Goal: Information Seeking & Learning: Learn about a topic

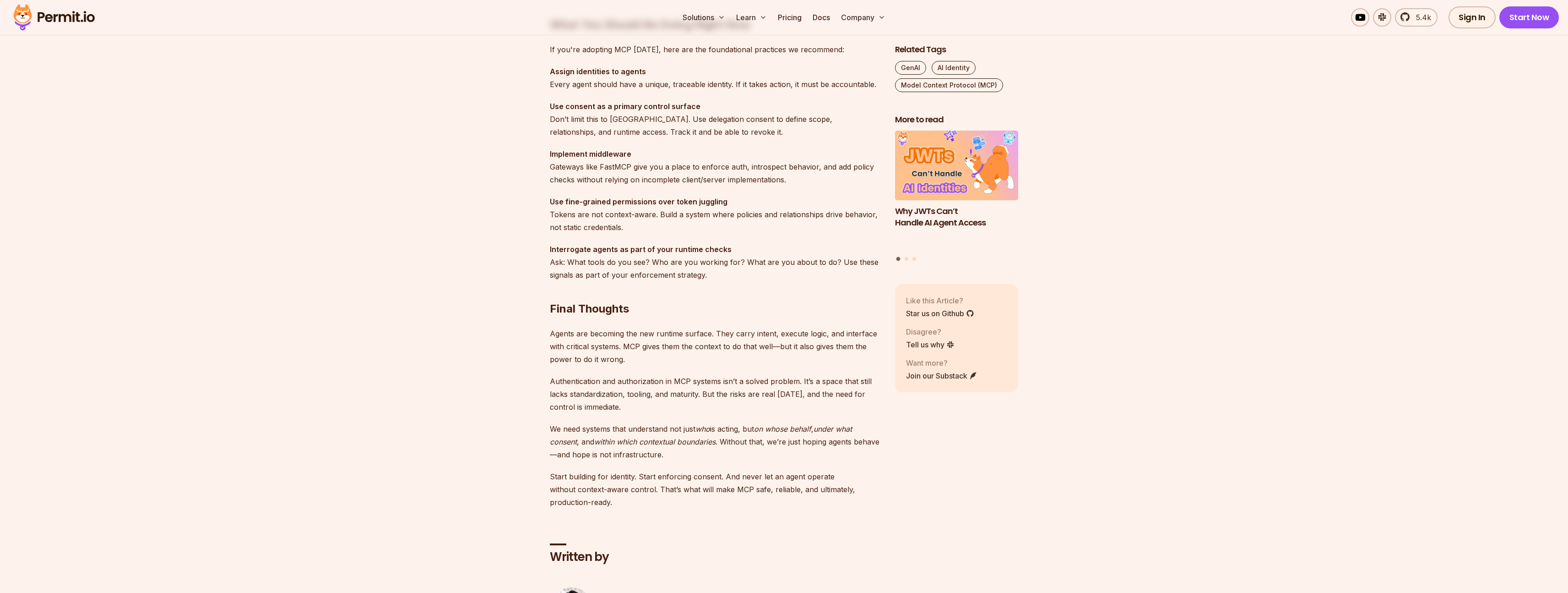
scroll to position [2704, 0]
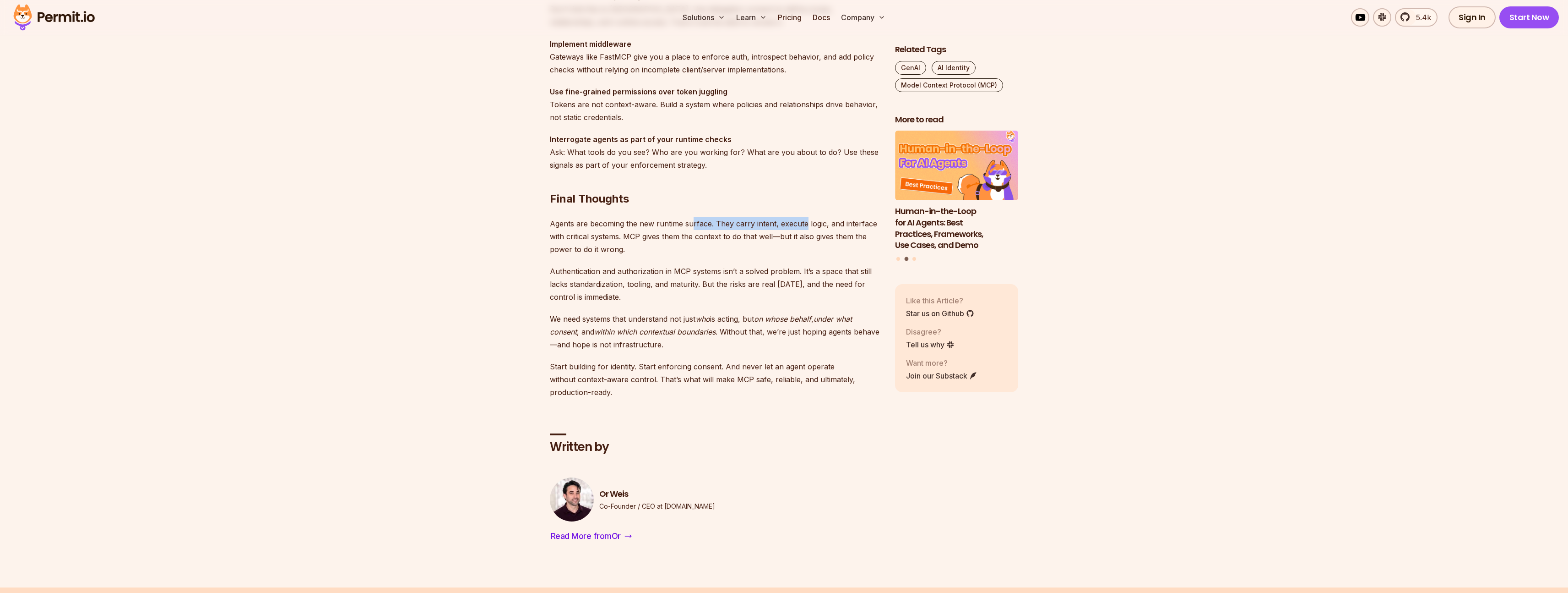
drag, startPoint x: 690, startPoint y: 222, endPoint x: 803, endPoint y: 224, distance: 113.0
click at [803, 224] on p "Agents are becoming the new runtime surface. They carry intent, execute logic, …" at bounding box center [715, 236] width 331 height 38
drag, startPoint x: 635, startPoint y: 235, endPoint x: 772, endPoint y: 238, distance: 137.0
click at [772, 238] on p "Agents are becoming the new runtime surface. They carry intent, execute logic, …" at bounding box center [715, 236] width 331 height 38
drag, startPoint x: 566, startPoint y: 268, endPoint x: 787, endPoint y: 271, distance: 221.0
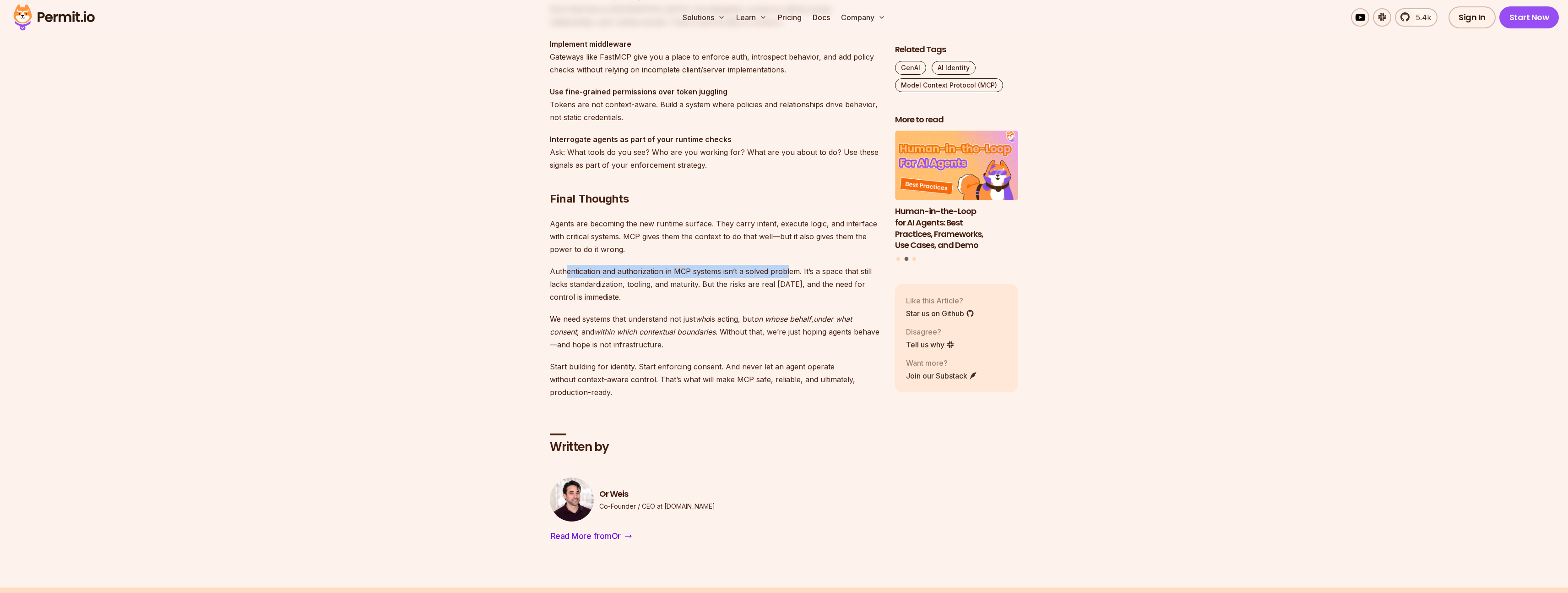
click at [787, 271] on p "Authentication and authorization in MCP systems isn’t a solved problem. It’s a …" at bounding box center [715, 284] width 331 height 38
drag, startPoint x: 598, startPoint y: 278, endPoint x: 694, endPoint y: 284, distance: 96.2
click at [694, 283] on p "Authentication and authorization in MCP systems isn’t a solved problem. It’s a …" at bounding box center [715, 284] width 331 height 38
click at [694, 284] on p "Authentication and authorization in MCP systems isn’t a solved problem. It’s a …" at bounding box center [715, 284] width 331 height 38
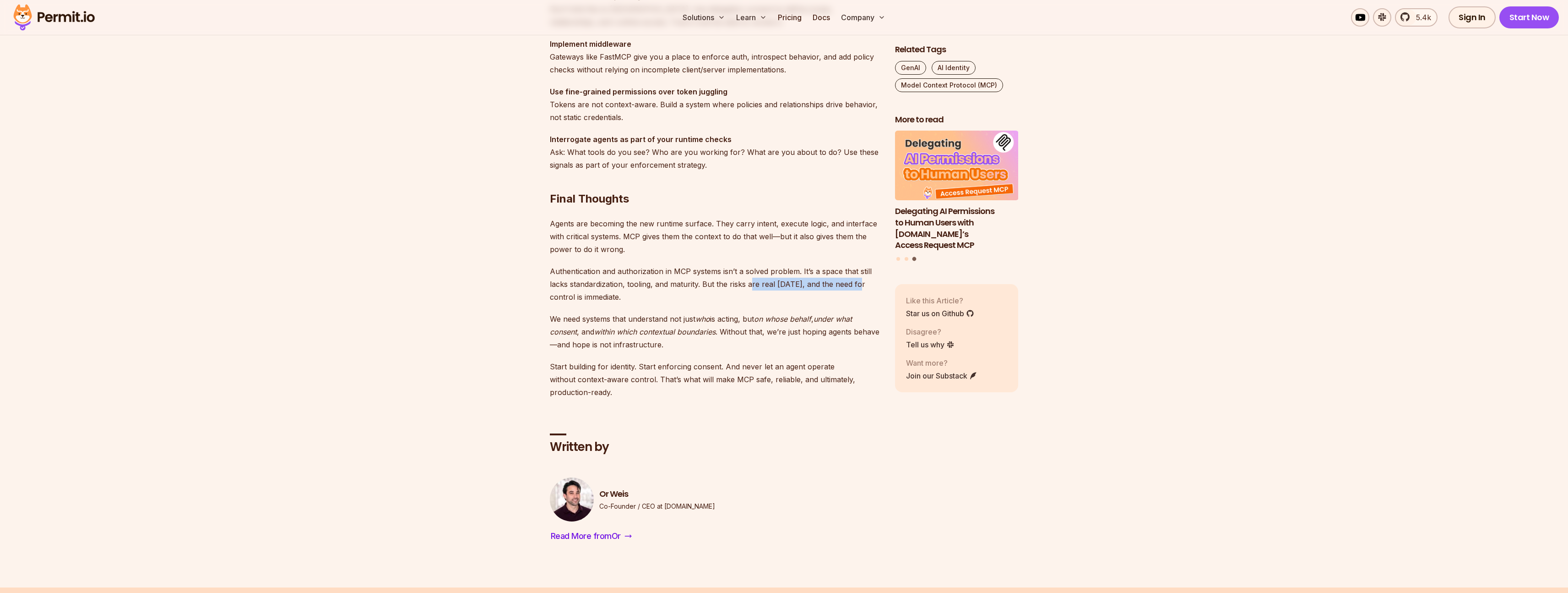
drag, startPoint x: 751, startPoint y: 285, endPoint x: 857, endPoint y: 287, distance: 106.0
click at [857, 287] on p "Authentication and authorization in MCP systems isn’t a solved problem. It’s a …" at bounding box center [715, 284] width 331 height 38
drag, startPoint x: 591, startPoint y: 296, endPoint x: 564, endPoint y: 295, distance: 27.0
click at [564, 295] on p "Authentication and authorization in MCP systems isn’t a solved problem. It’s a …" at bounding box center [715, 284] width 331 height 38
drag, startPoint x: 572, startPoint y: 320, endPoint x: 737, endPoint y: 317, distance: 165.0
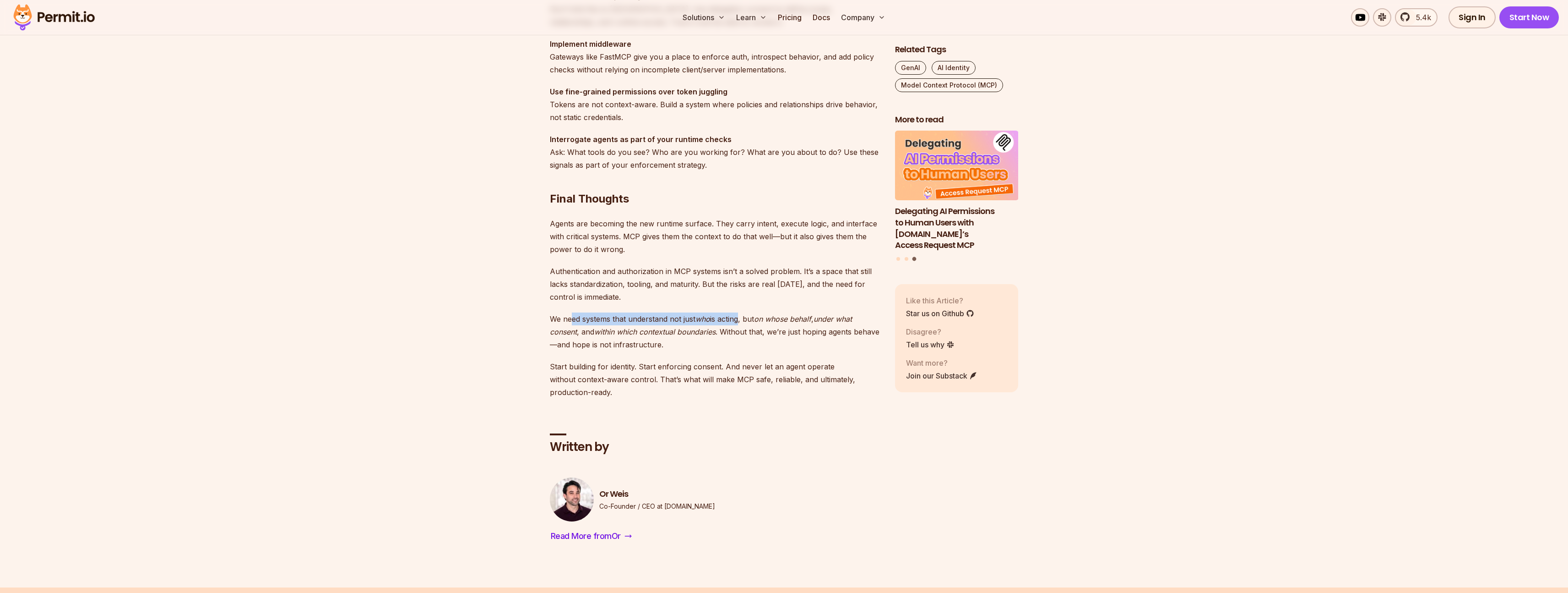
click at [737, 317] on p "We need systems that understand not just who is acting, but on whose behalf , u…" at bounding box center [715, 332] width 331 height 38
drag, startPoint x: 832, startPoint y: 321, endPoint x: 647, endPoint y: 318, distance: 185.0
click at [647, 318] on p "We need systems that understand not just who is acting, but on whose behalf , u…" at bounding box center [715, 332] width 331 height 38
drag, startPoint x: 605, startPoint y: 332, endPoint x: 707, endPoint y: 332, distance: 102.0
click at [705, 331] on em "within which contextual boundaries" at bounding box center [655, 332] width 121 height 9
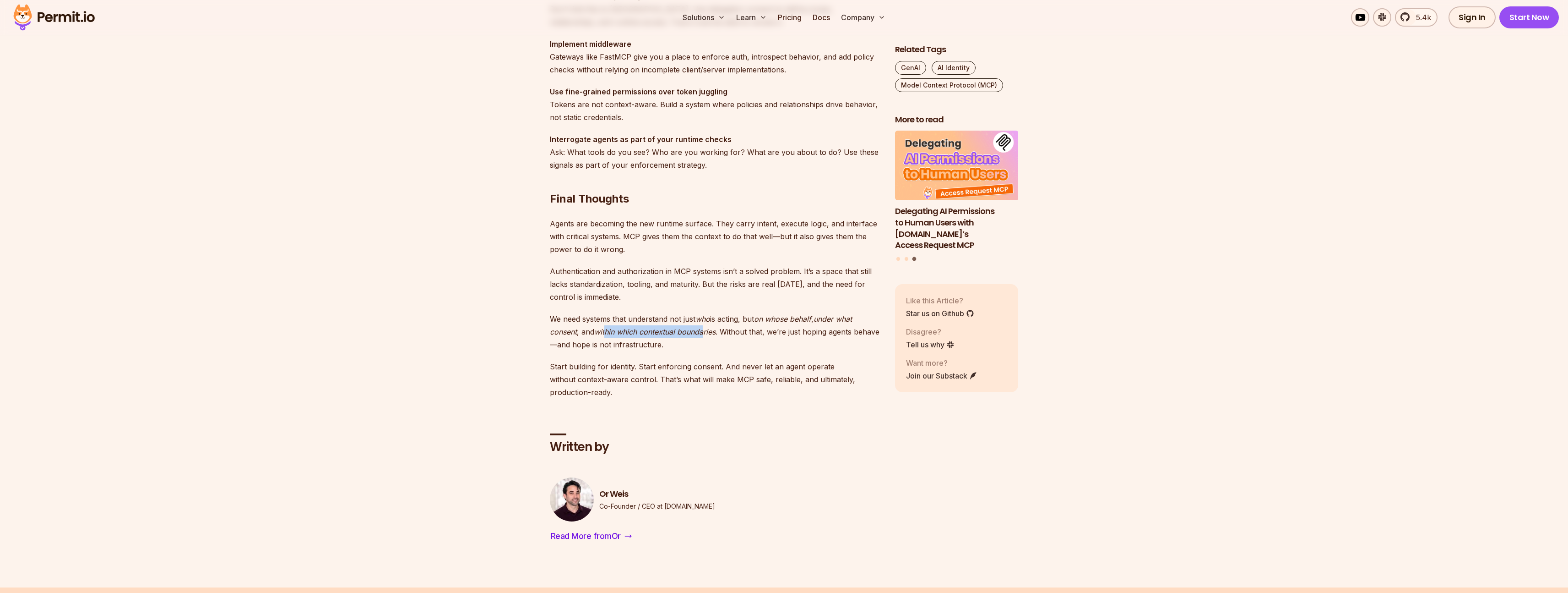
click at [707, 332] on em "within which contextual boundaries" at bounding box center [655, 332] width 121 height 9
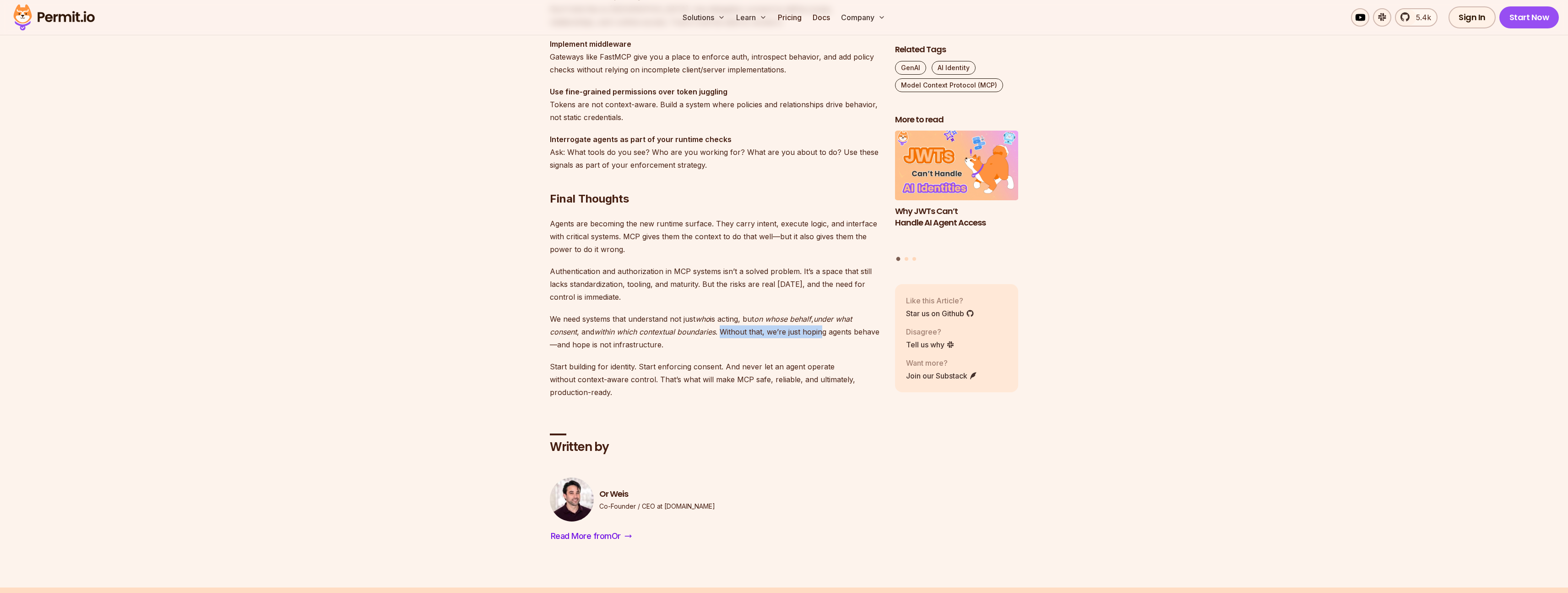
drag, startPoint x: 722, startPoint y: 331, endPoint x: 822, endPoint y: 333, distance: 100.0
click at [822, 333] on p "We need systems that understand not just who is acting, but on whose behalf , u…" at bounding box center [715, 332] width 331 height 38
drag, startPoint x: 557, startPoint y: 340, endPoint x: 661, endPoint y: 340, distance: 104.0
click at [661, 340] on p "We need systems that understand not just who is acting, but on whose behalf , u…" at bounding box center [715, 332] width 331 height 38
